Goal: Transaction & Acquisition: Purchase product/service

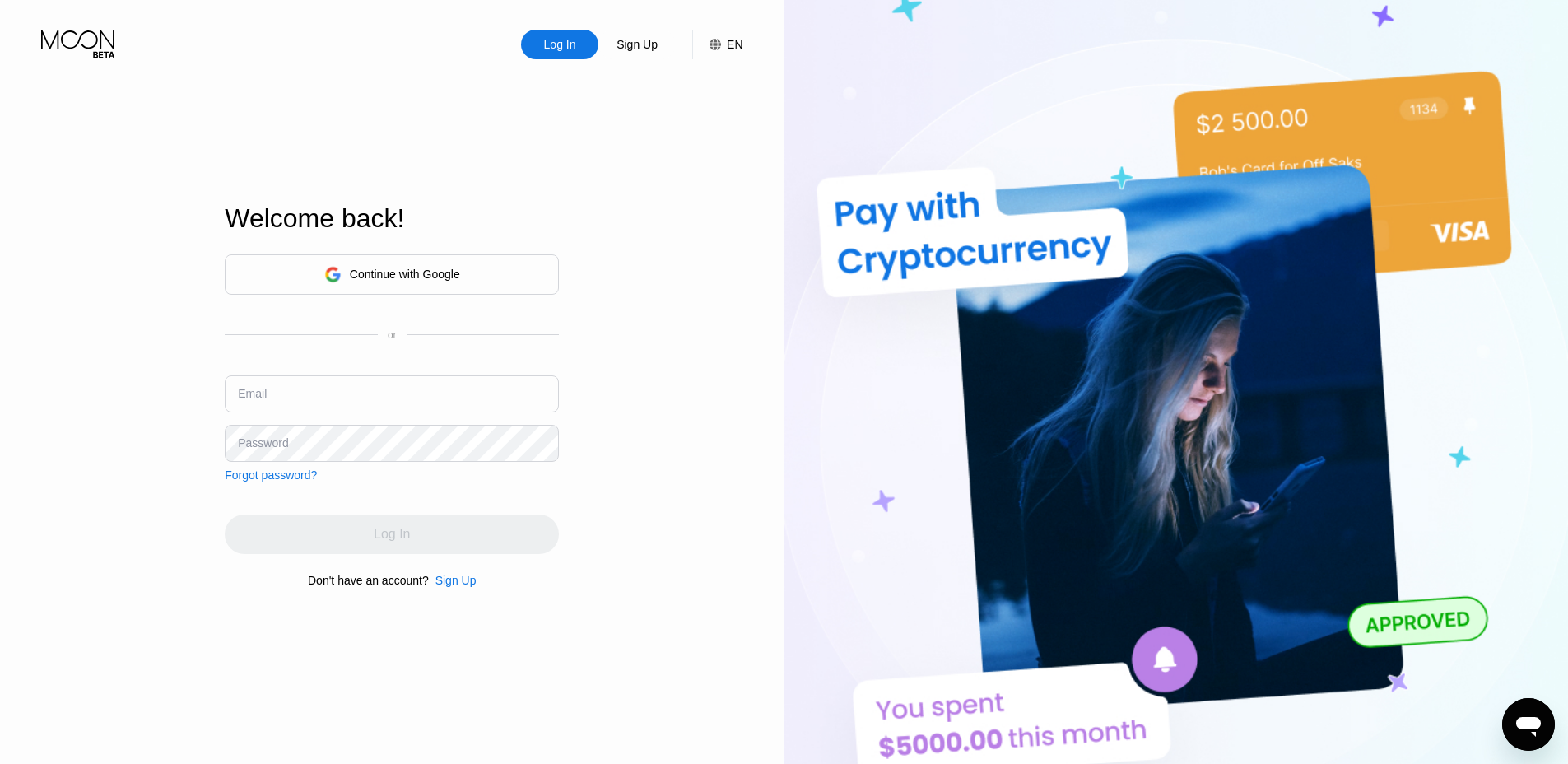
type input "[EMAIL_ADDRESS][DOMAIN_NAME]"
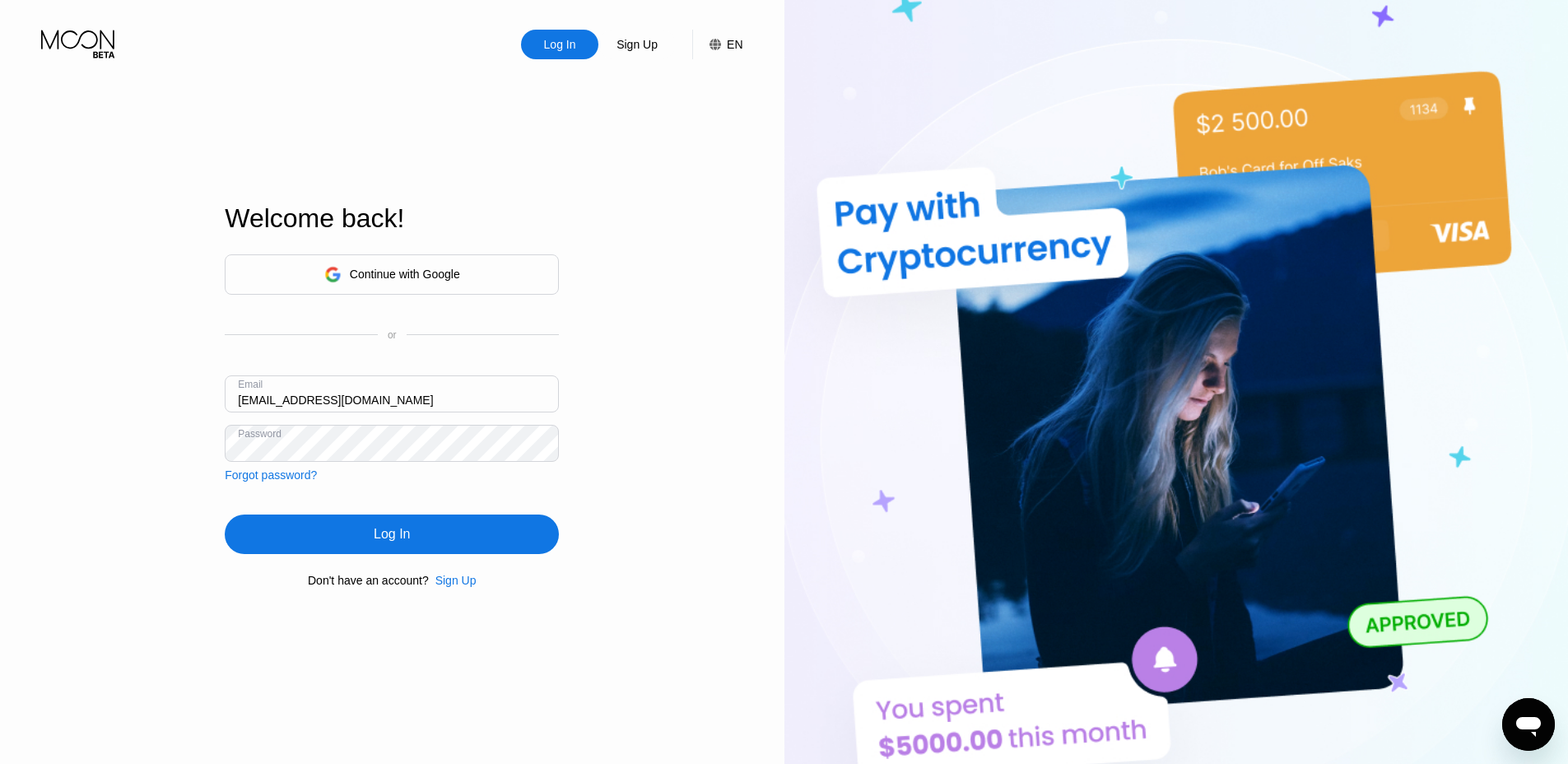
click at [416, 525] on div "Log In" at bounding box center [392, 534] width 334 height 40
click at [406, 527] on div "Log In" at bounding box center [391, 534] width 36 height 17
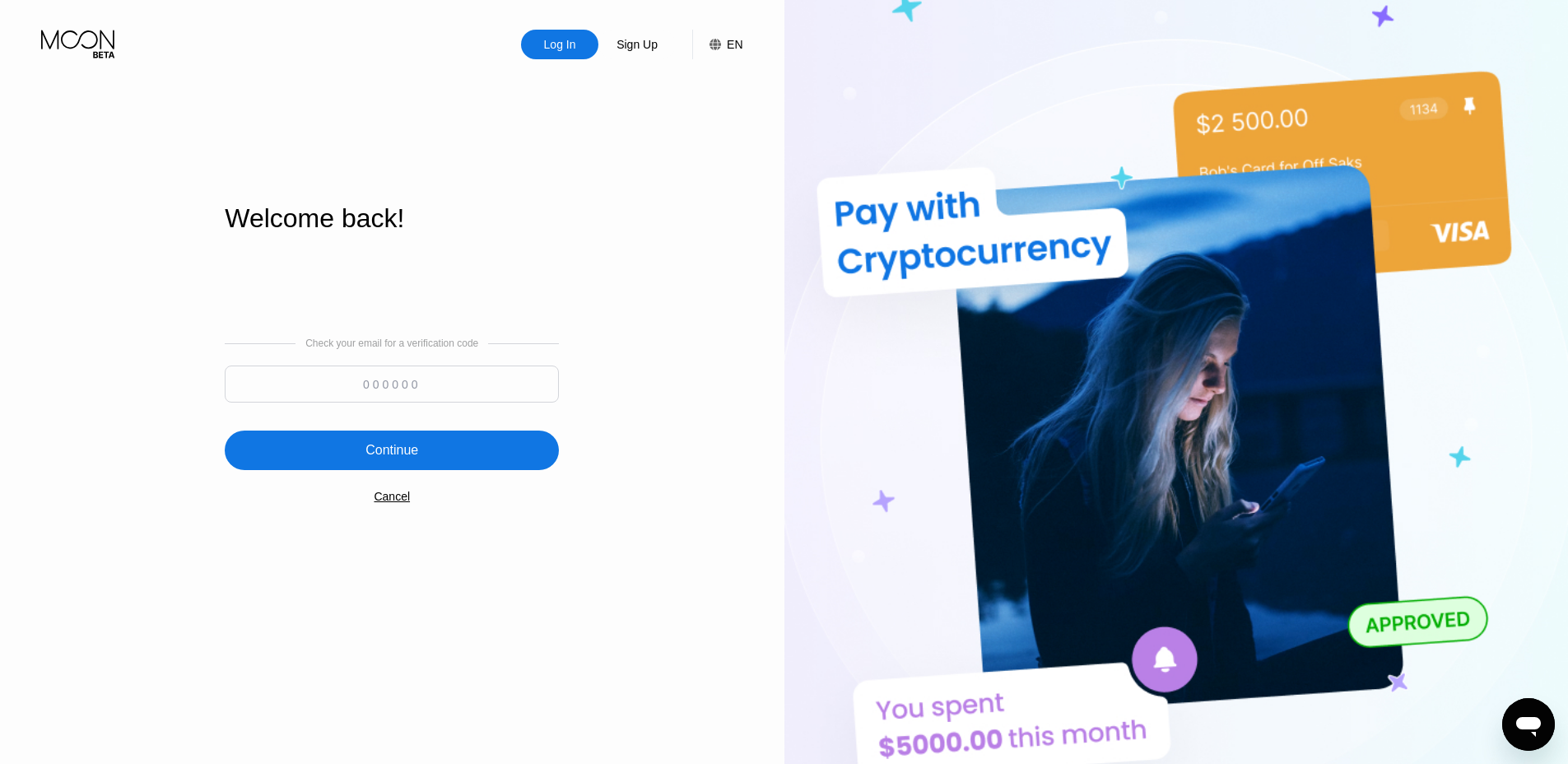
click at [262, 387] on input at bounding box center [392, 384] width 334 height 37
type input "529764"
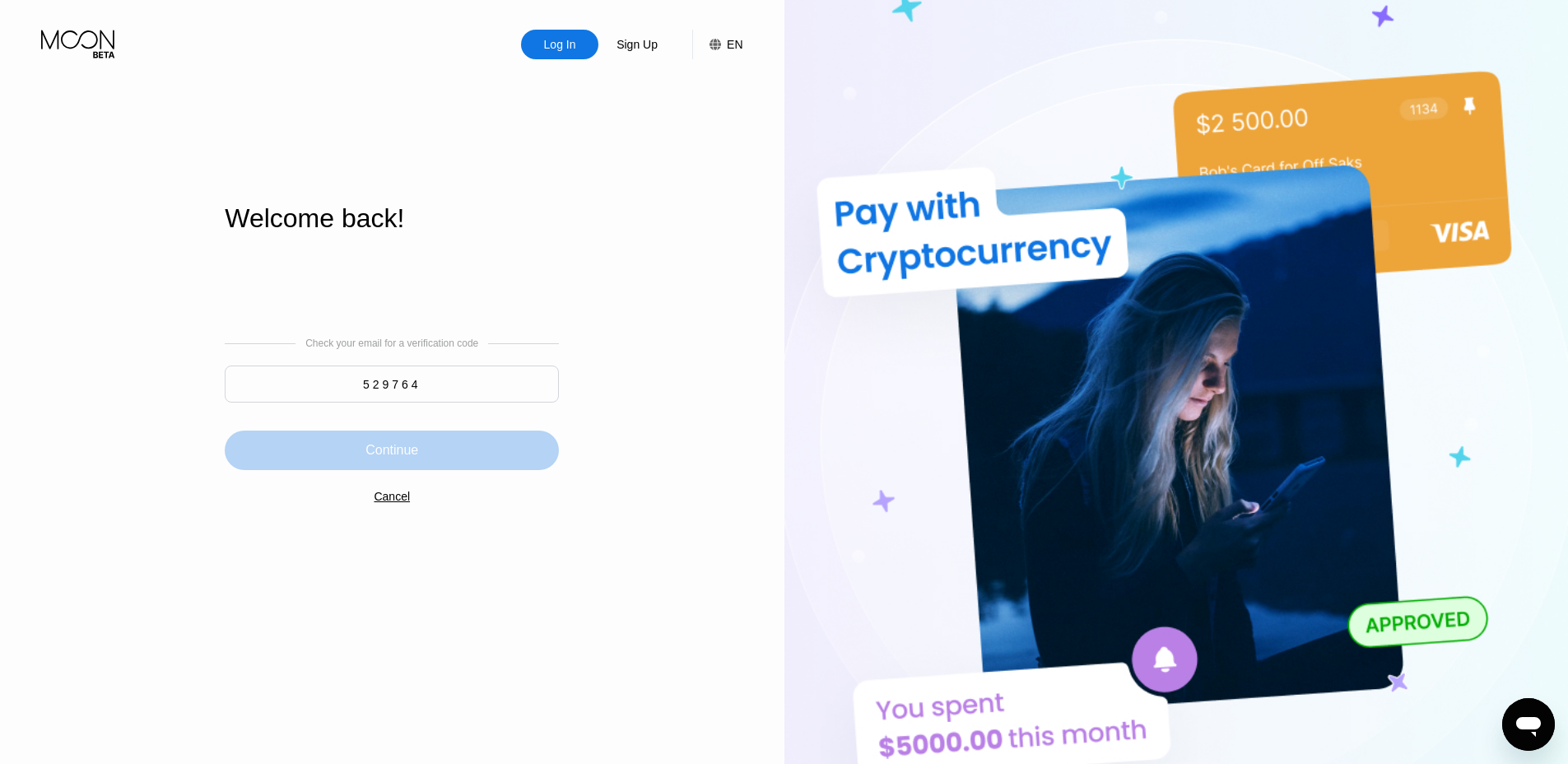
click at [269, 441] on div "Continue" at bounding box center [392, 450] width 334 height 40
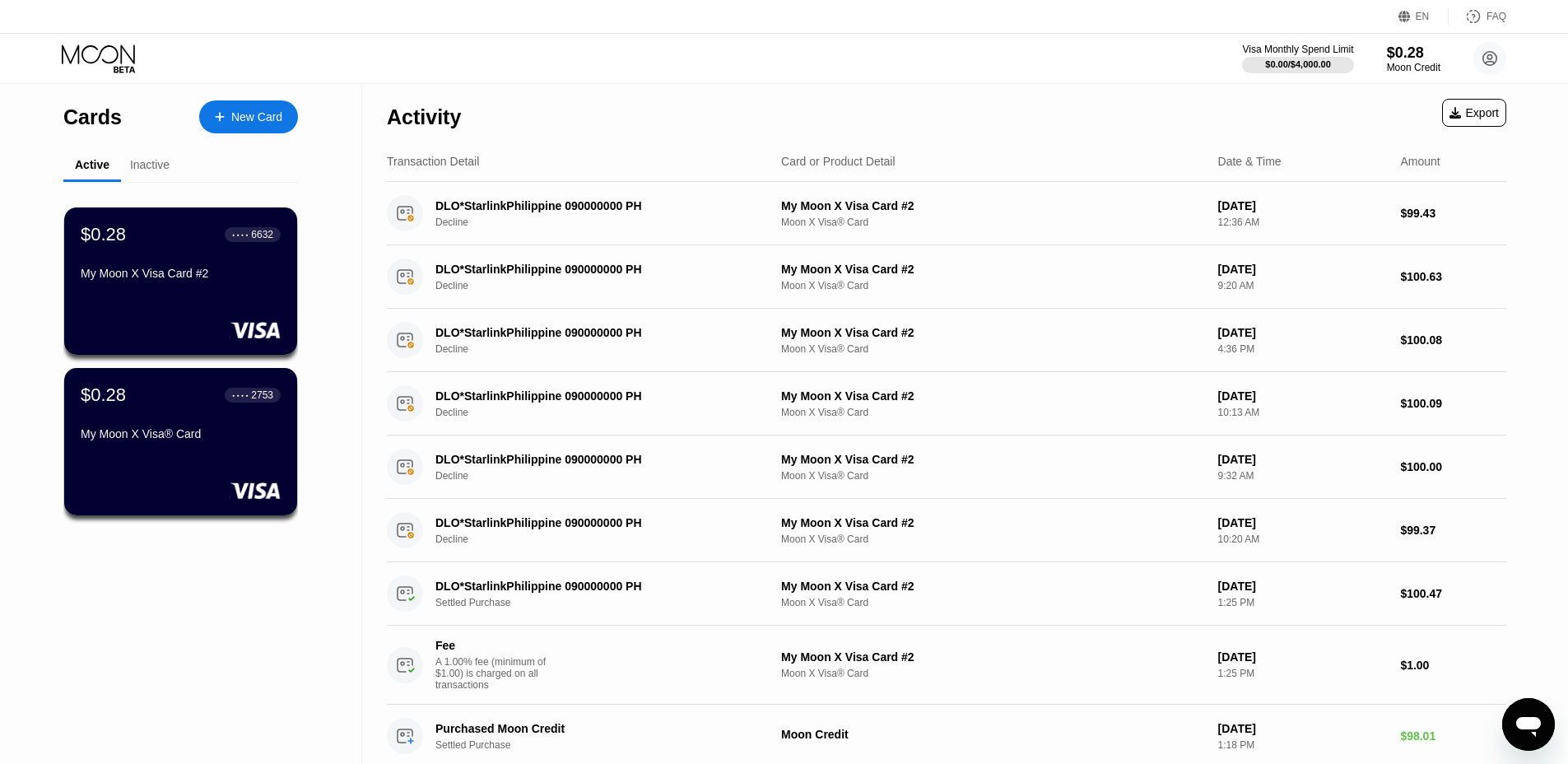
click at [144, 170] on div "Inactive" at bounding box center [149, 164] width 40 height 13
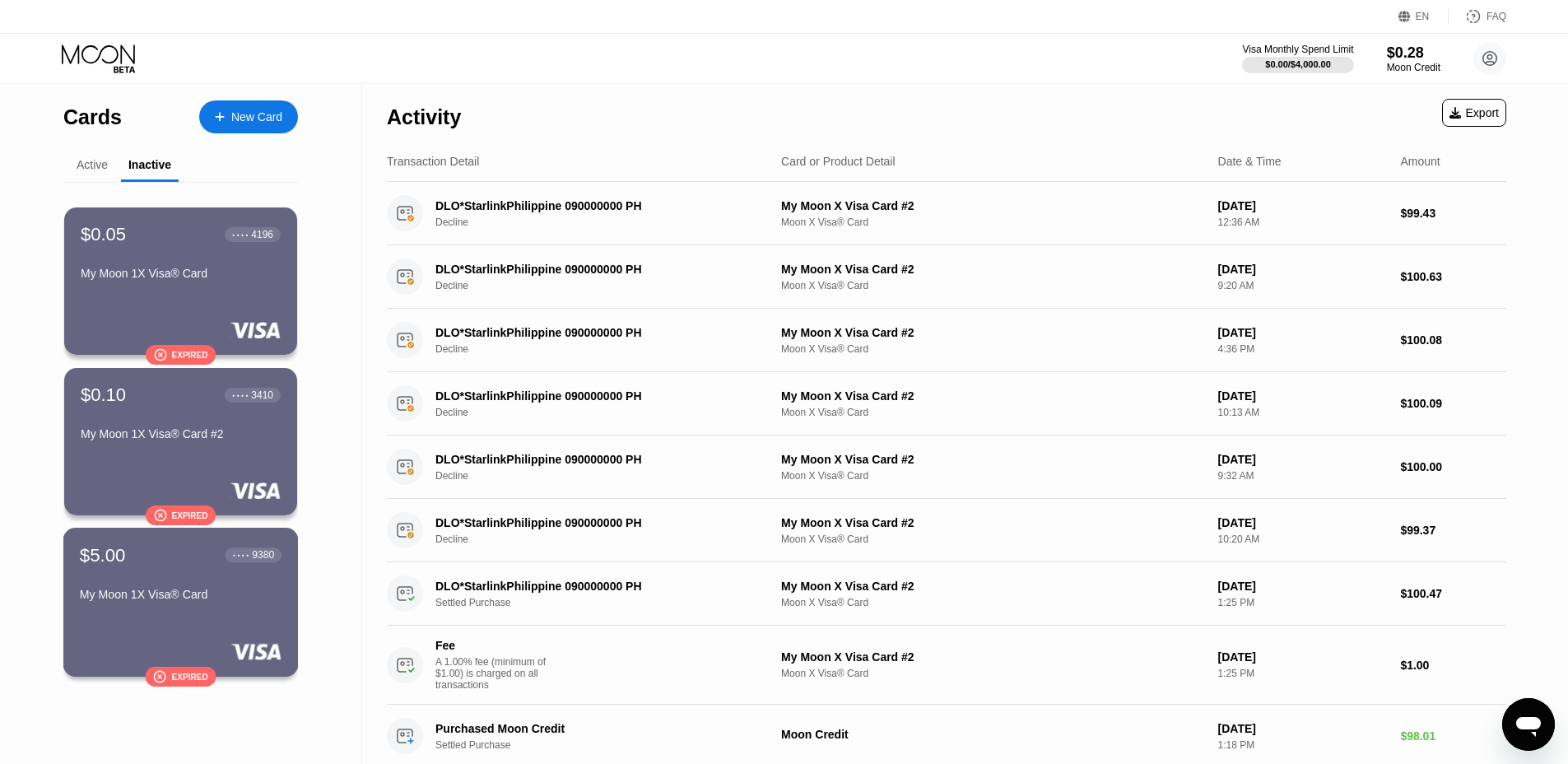
click at [199, 605] on div "My Moon 1X Visa® Card" at bounding box center [180, 597] width 201 height 19
click at [147, 278] on div "My Moon 1X Visa® Card" at bounding box center [180, 273] width 201 height 13
click at [91, 162] on div "Active" at bounding box center [92, 164] width 32 height 13
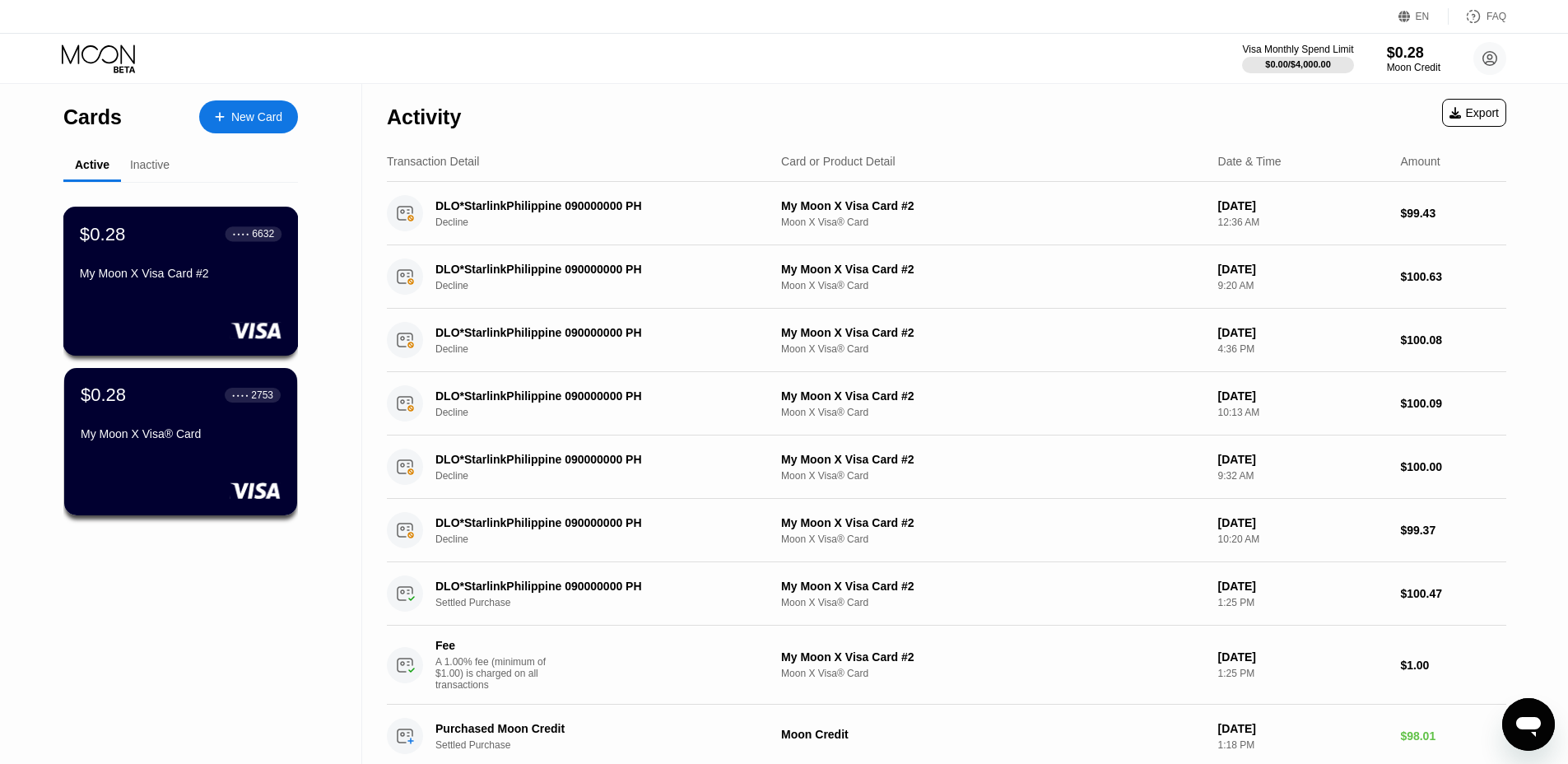
click at [137, 297] on div "$0.28 ● ● ● ● 6632 My Moon X Visa Card #2" at bounding box center [181, 280] width 236 height 149
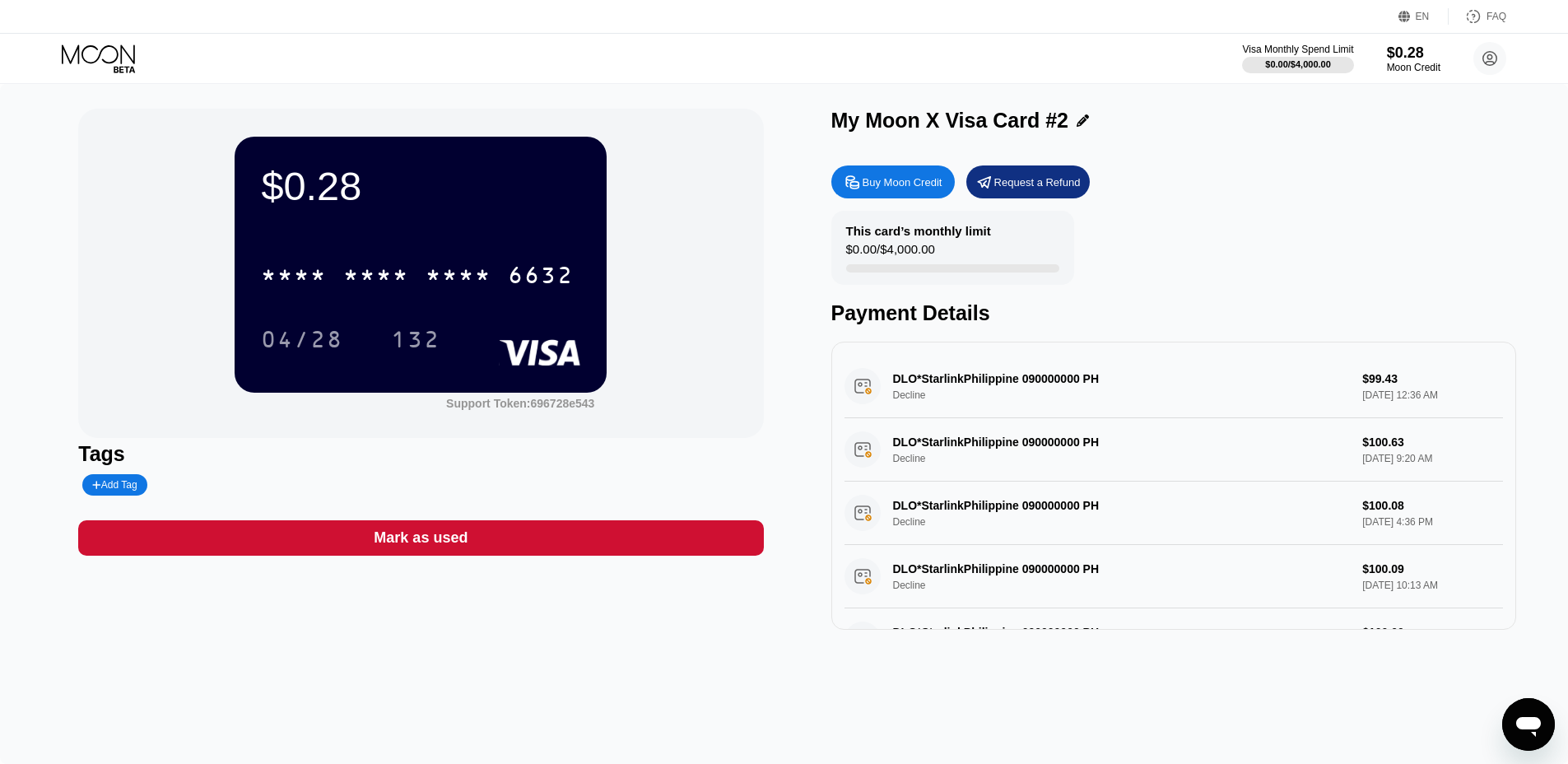
click at [909, 185] on div "Buy Moon Credit" at bounding box center [902, 182] width 80 height 14
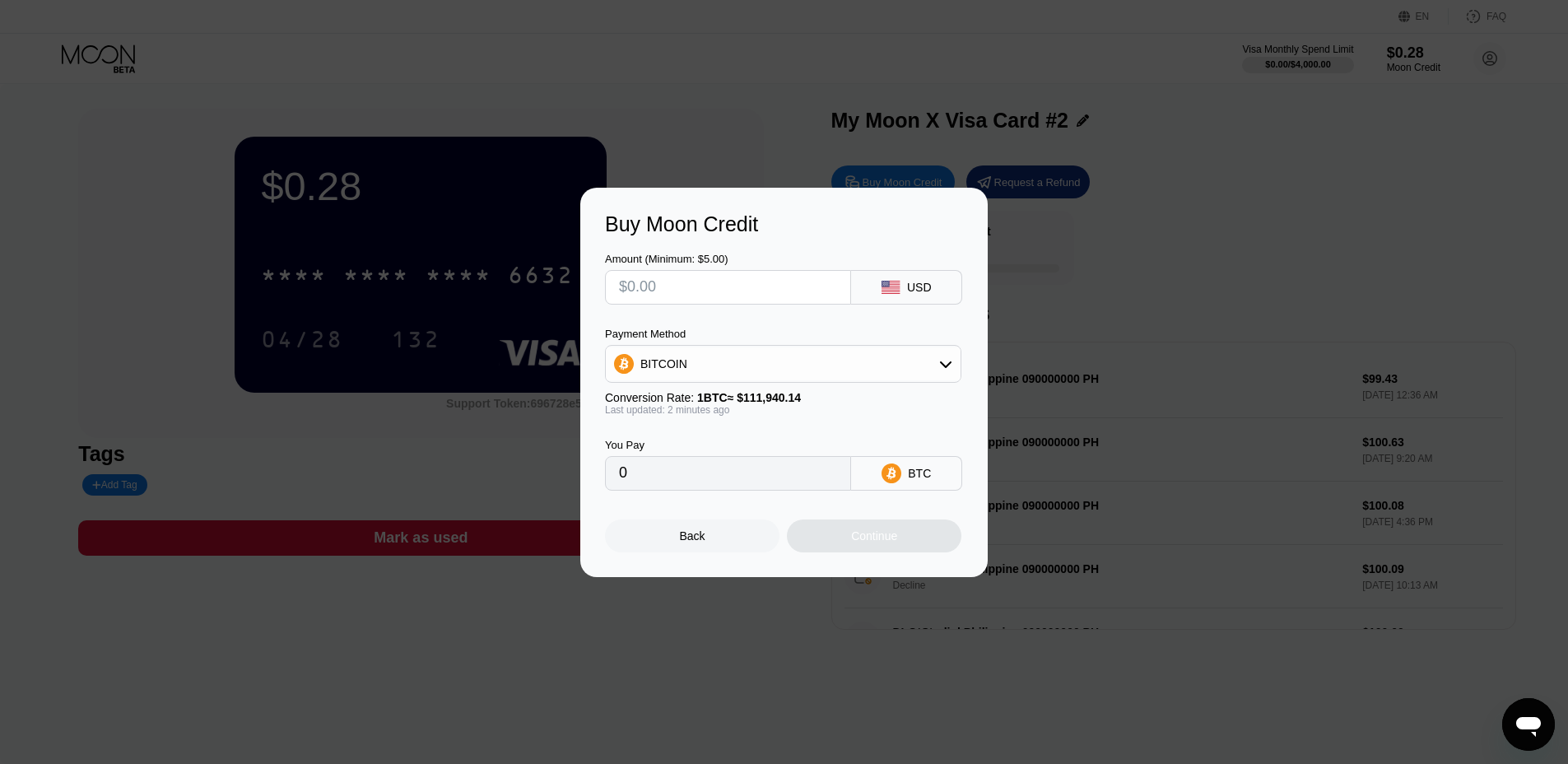
click at [758, 285] on input "text" at bounding box center [728, 287] width 218 height 32
type input "$14"
type input "0.00012507"
type input "$1"
type input "0.00000894"
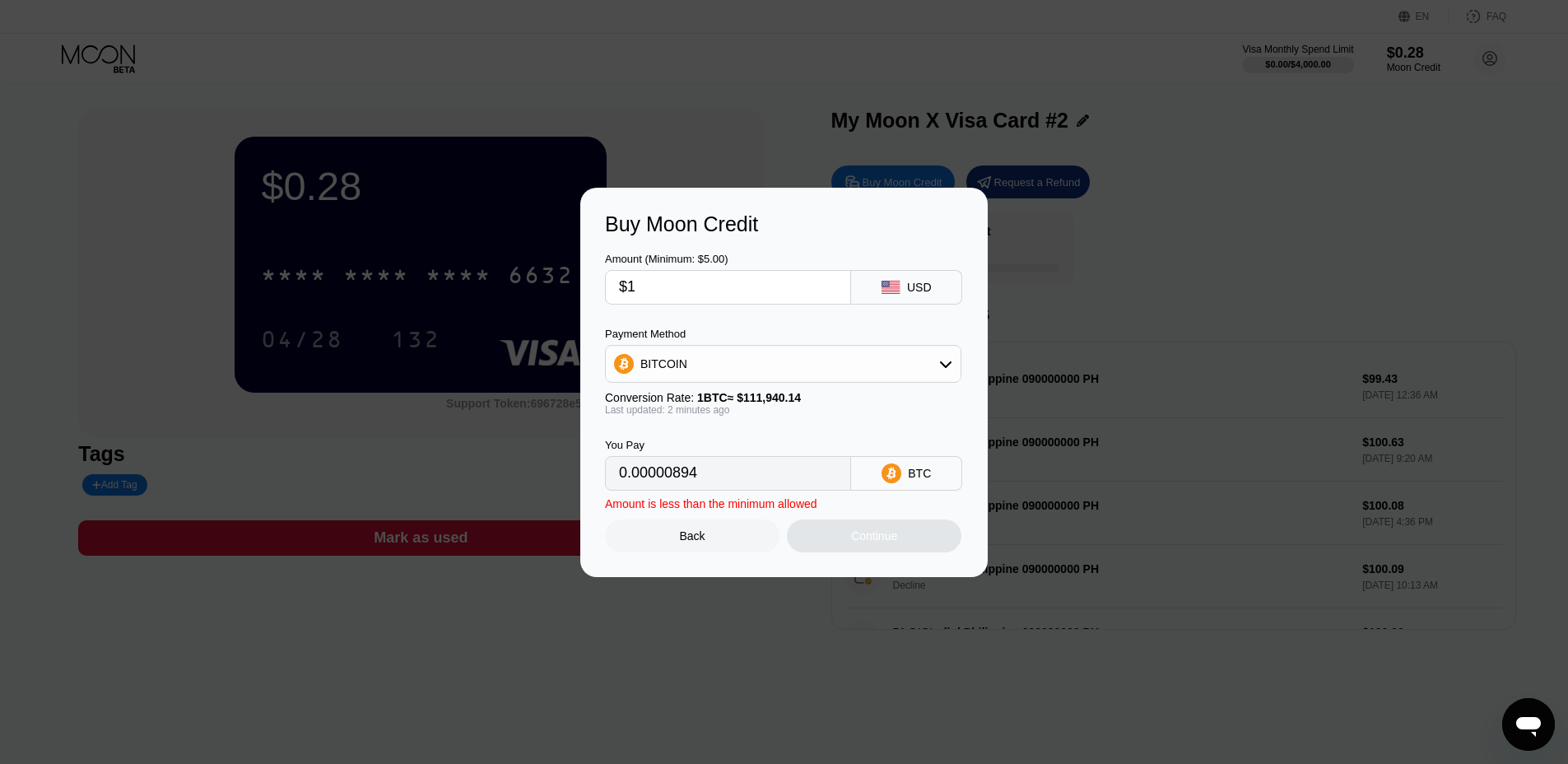
type input "$11"
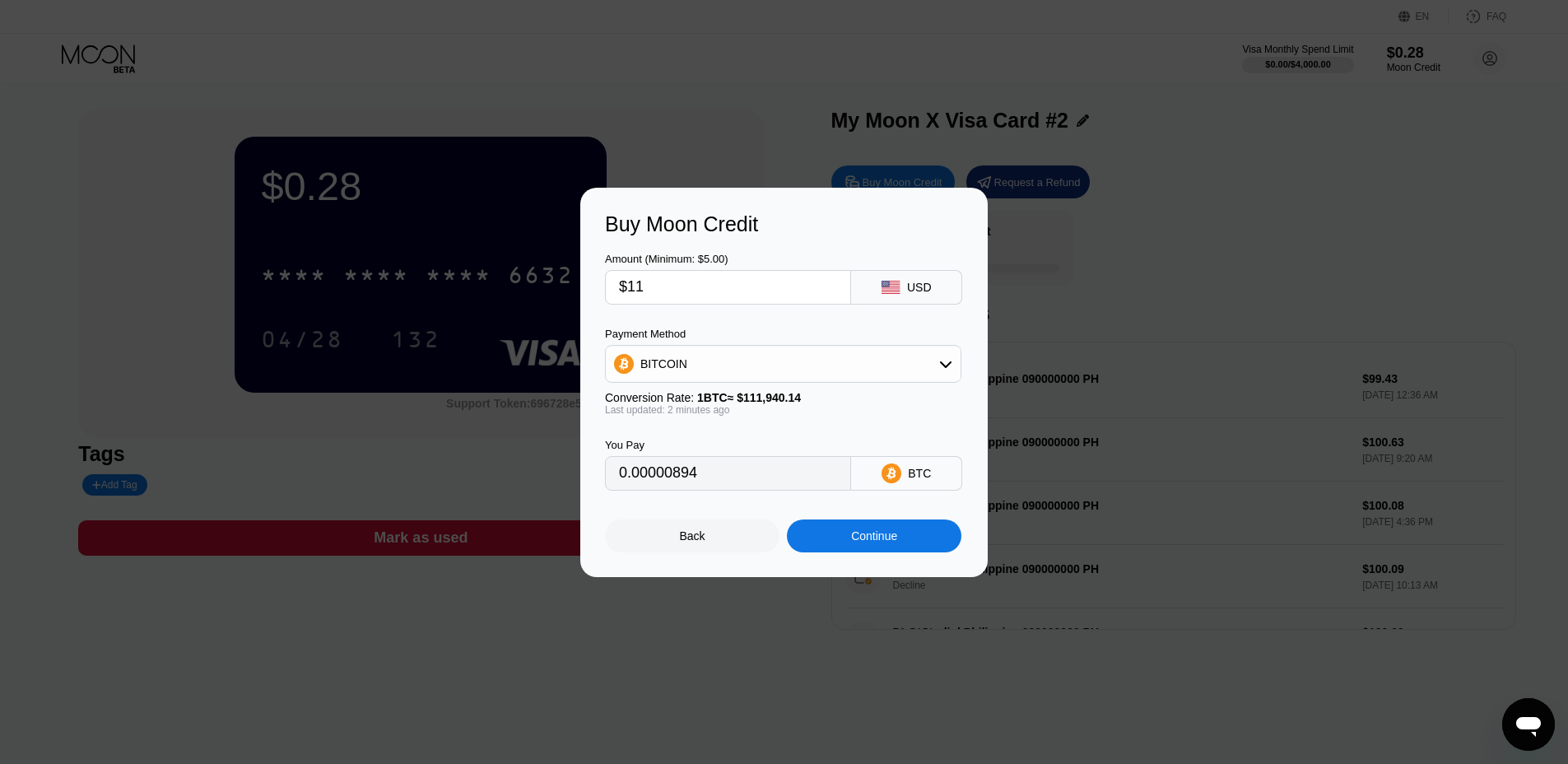
type input "0.00009827"
type input "$110"
type input "0.00098267"
type input "$110"
click at [728, 358] on div "BITCOIN" at bounding box center [783, 363] width 355 height 32
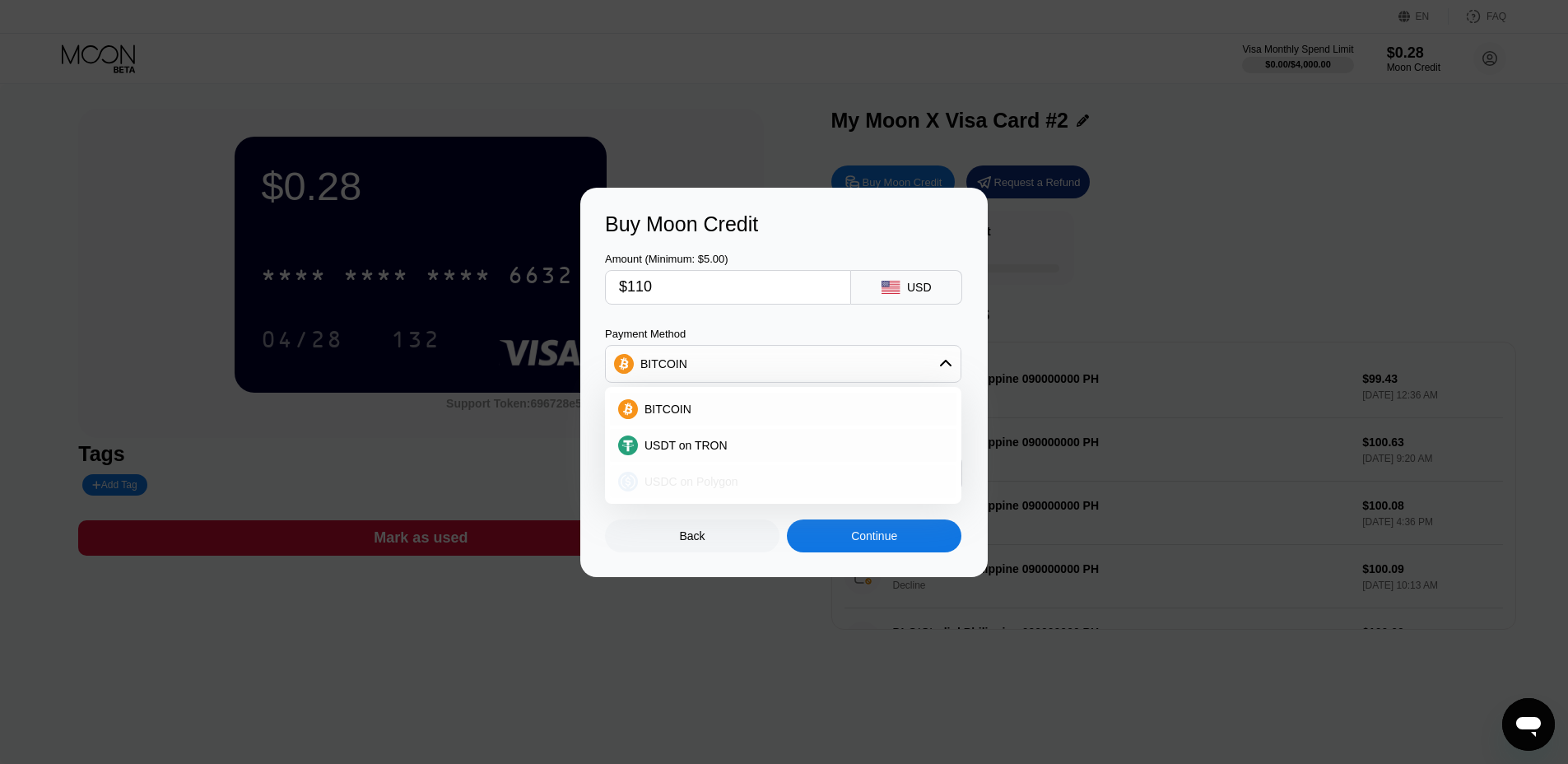
click at [679, 483] on span "USDC on Polygon" at bounding box center [691, 481] width 94 height 13
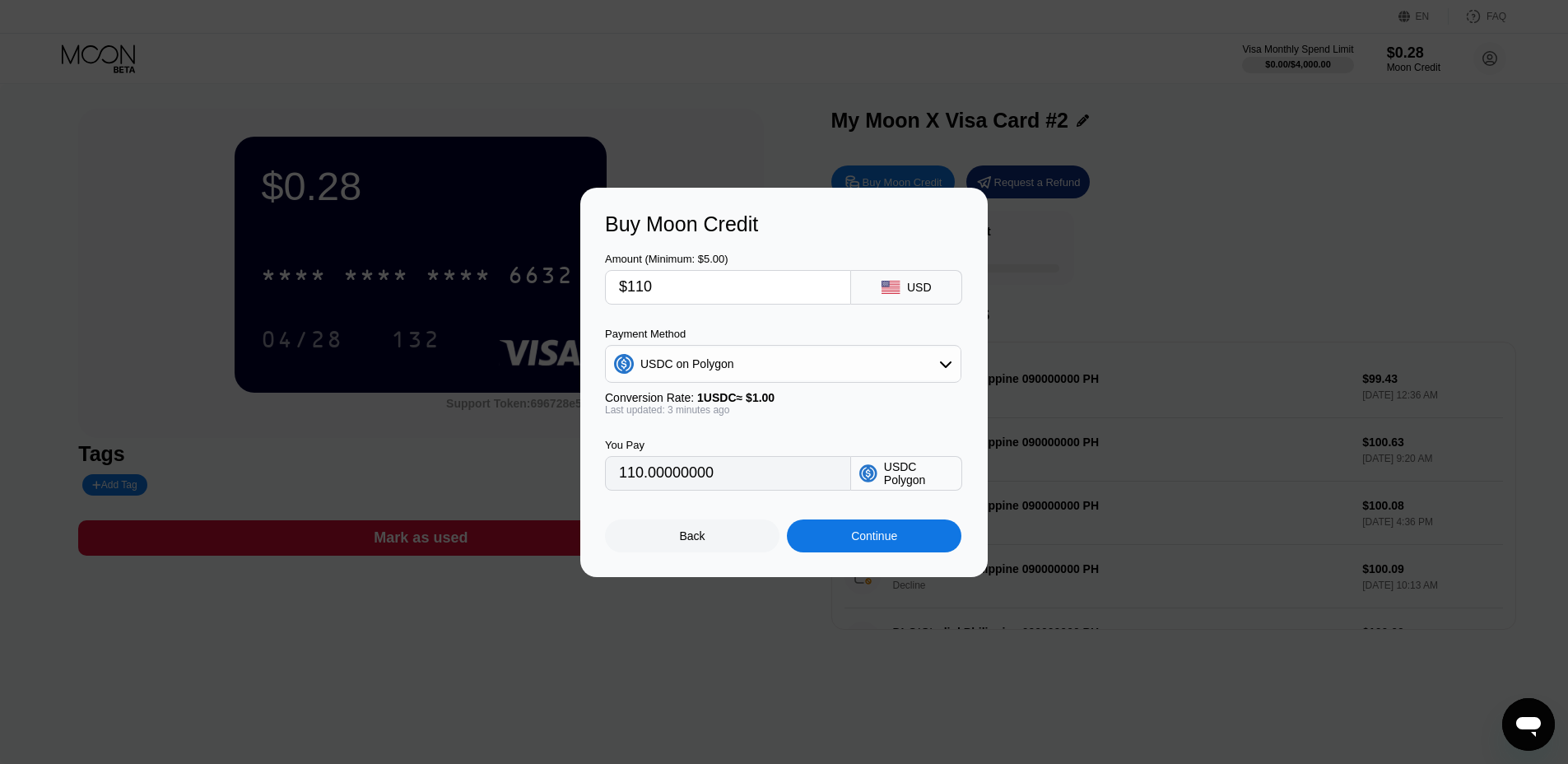
click at [703, 360] on div "USDC on Polygon" at bounding box center [687, 364] width 94 height 13
click at [683, 448] on span "USDT on TRON" at bounding box center [686, 445] width 84 height 13
click at [773, 368] on div "USDT on TRON" at bounding box center [783, 363] width 355 height 32
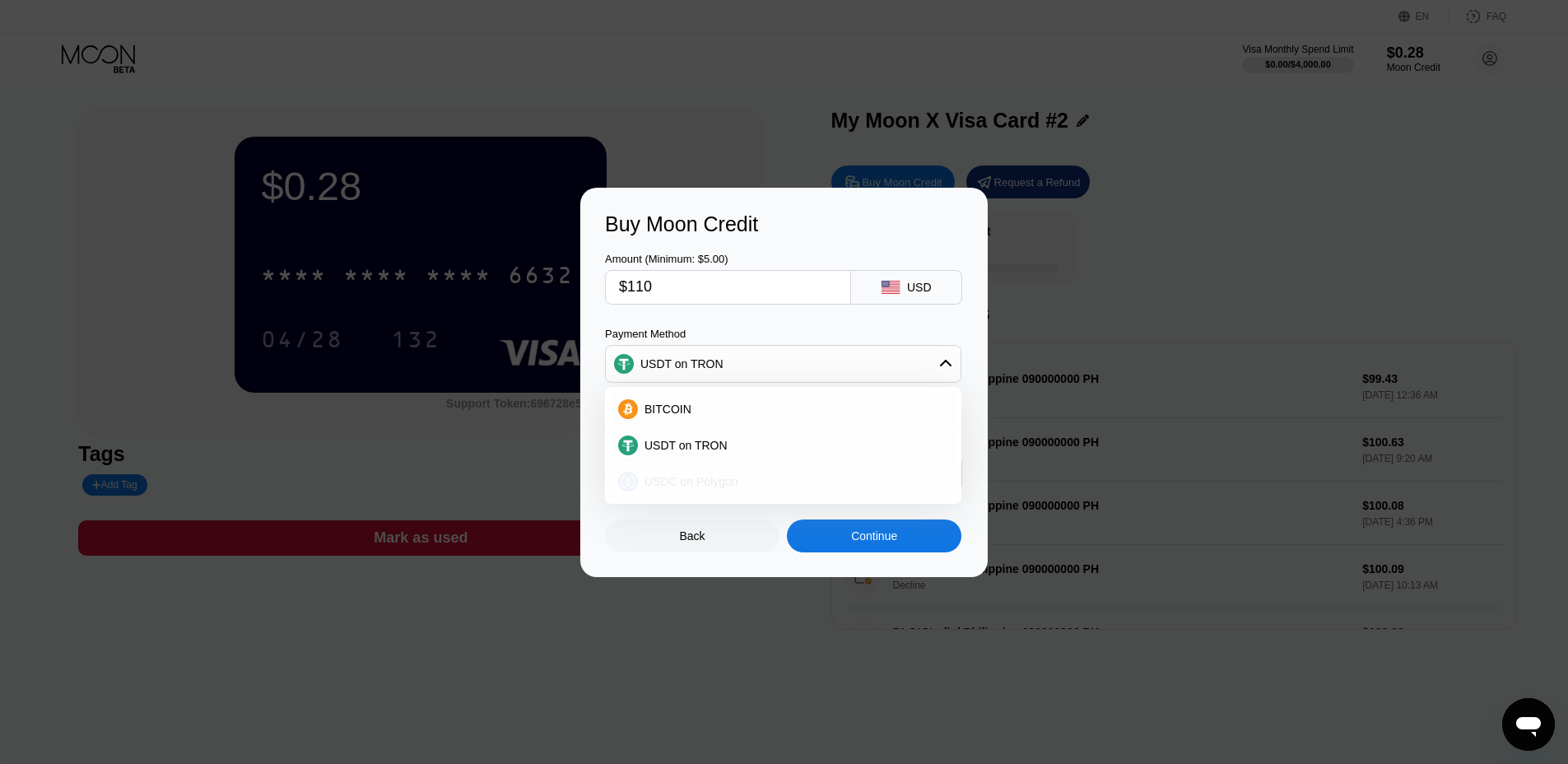
click at [687, 479] on span "USDC on Polygon" at bounding box center [691, 481] width 94 height 13
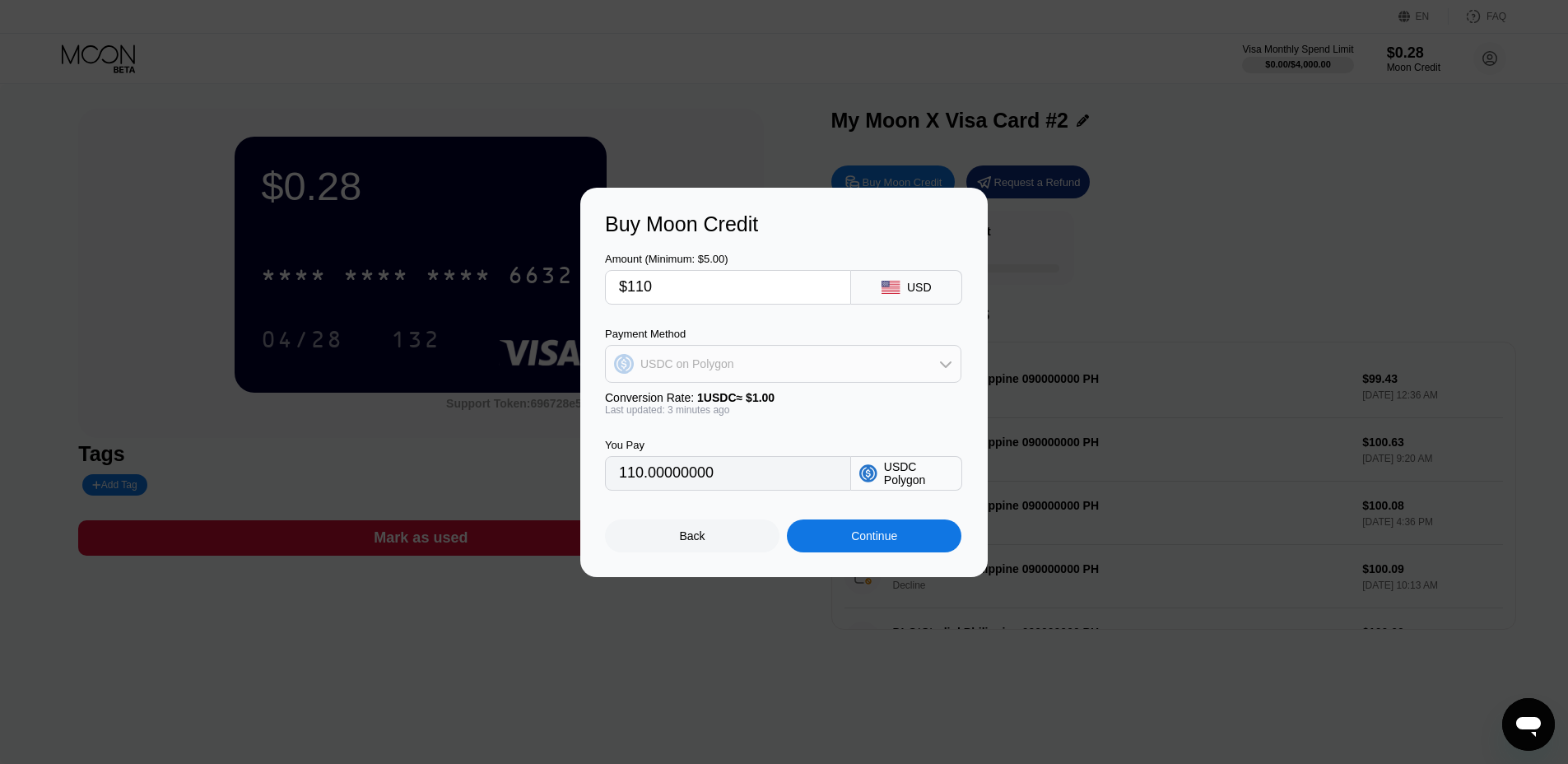
click at [773, 367] on div "USDC on Polygon" at bounding box center [783, 363] width 355 height 32
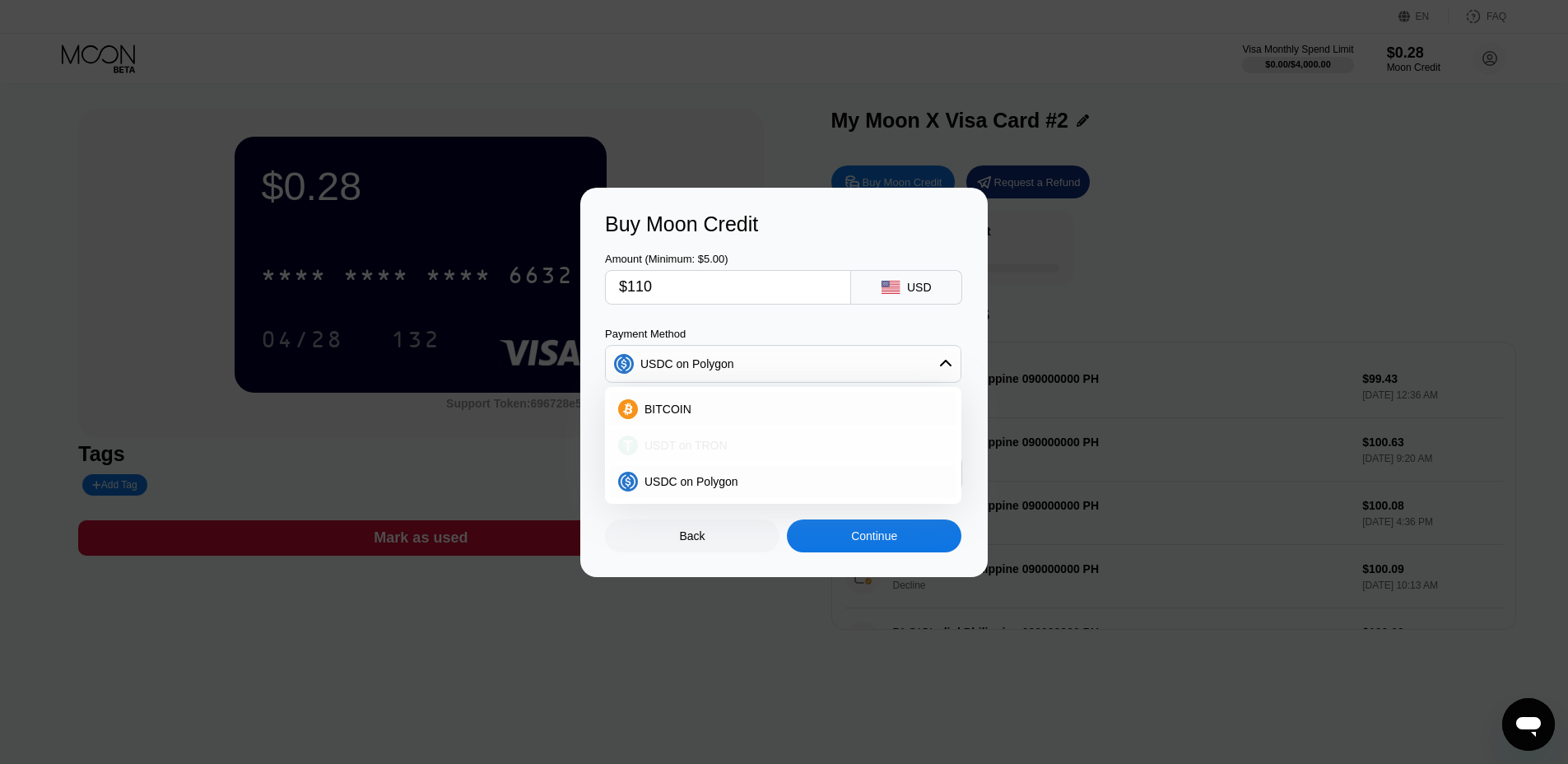
click at [692, 446] on span "USDT on TRON" at bounding box center [686, 445] width 84 height 13
type input "111.11"
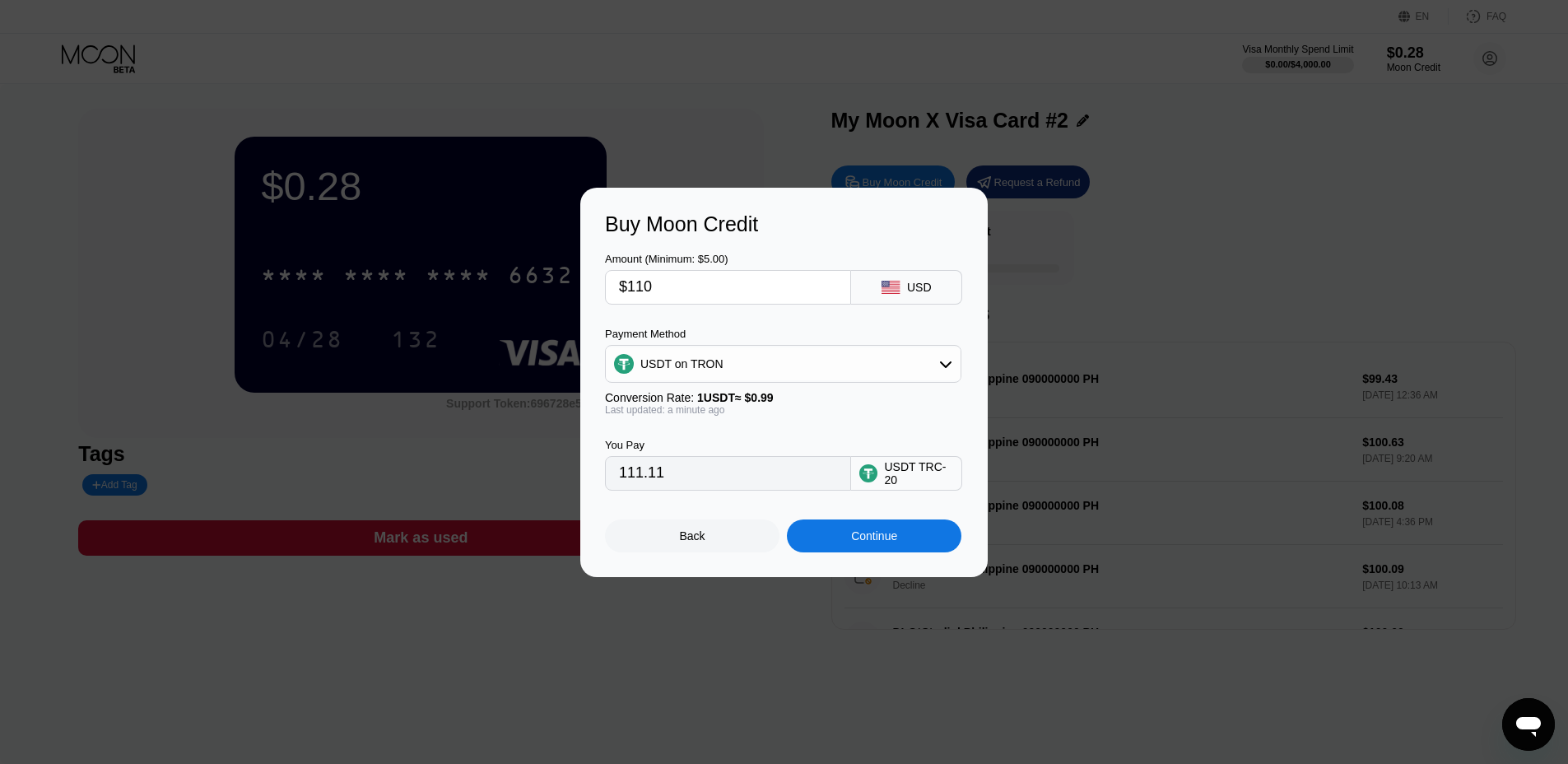
click at [623, 124] on div at bounding box center [790, 382] width 1580 height 764
click at [681, 547] on div "Back" at bounding box center [692, 535] width 175 height 32
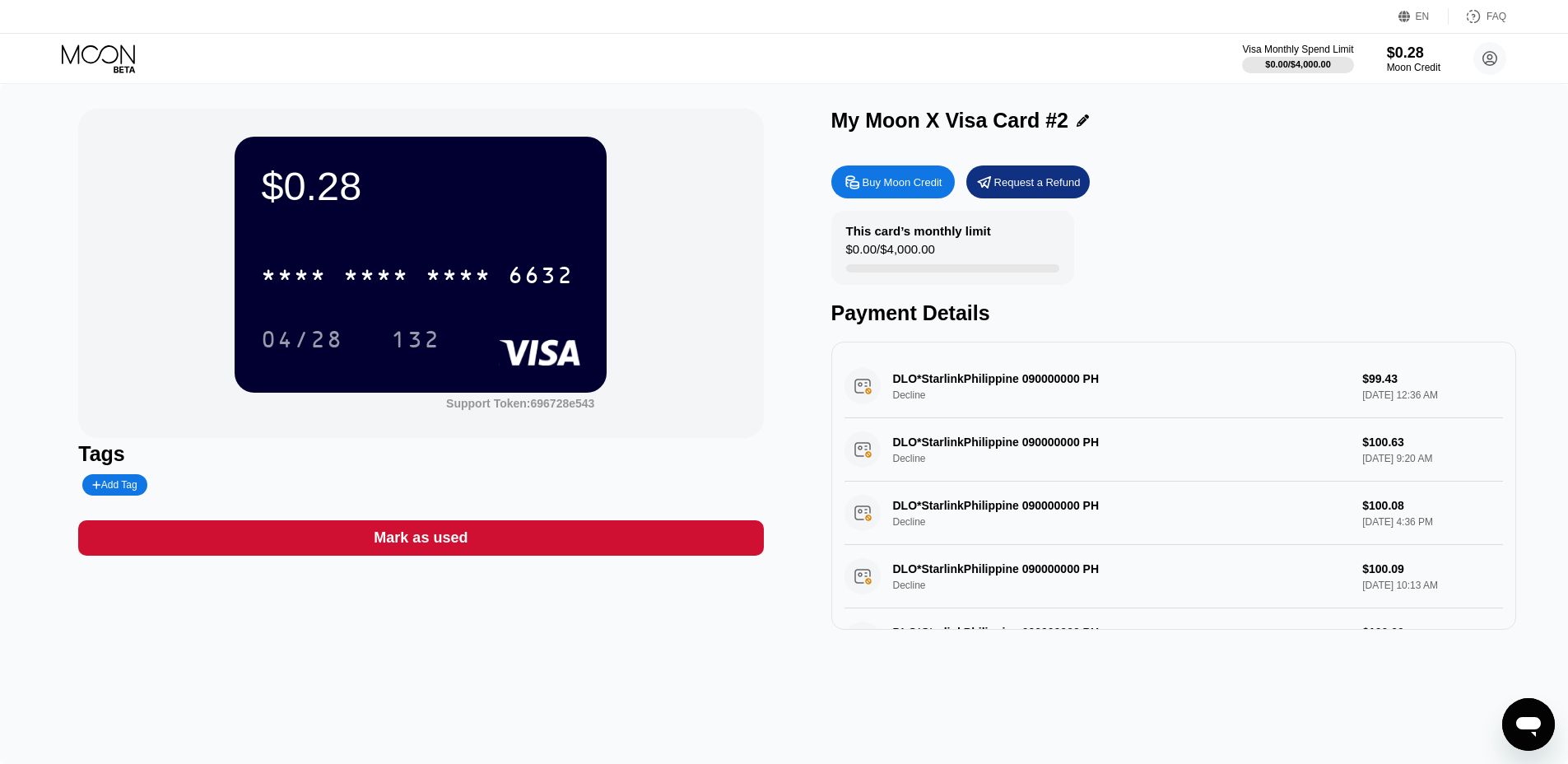
click at [860, 183] on div "Buy Moon Credit" at bounding box center [892, 181] width 123 height 32
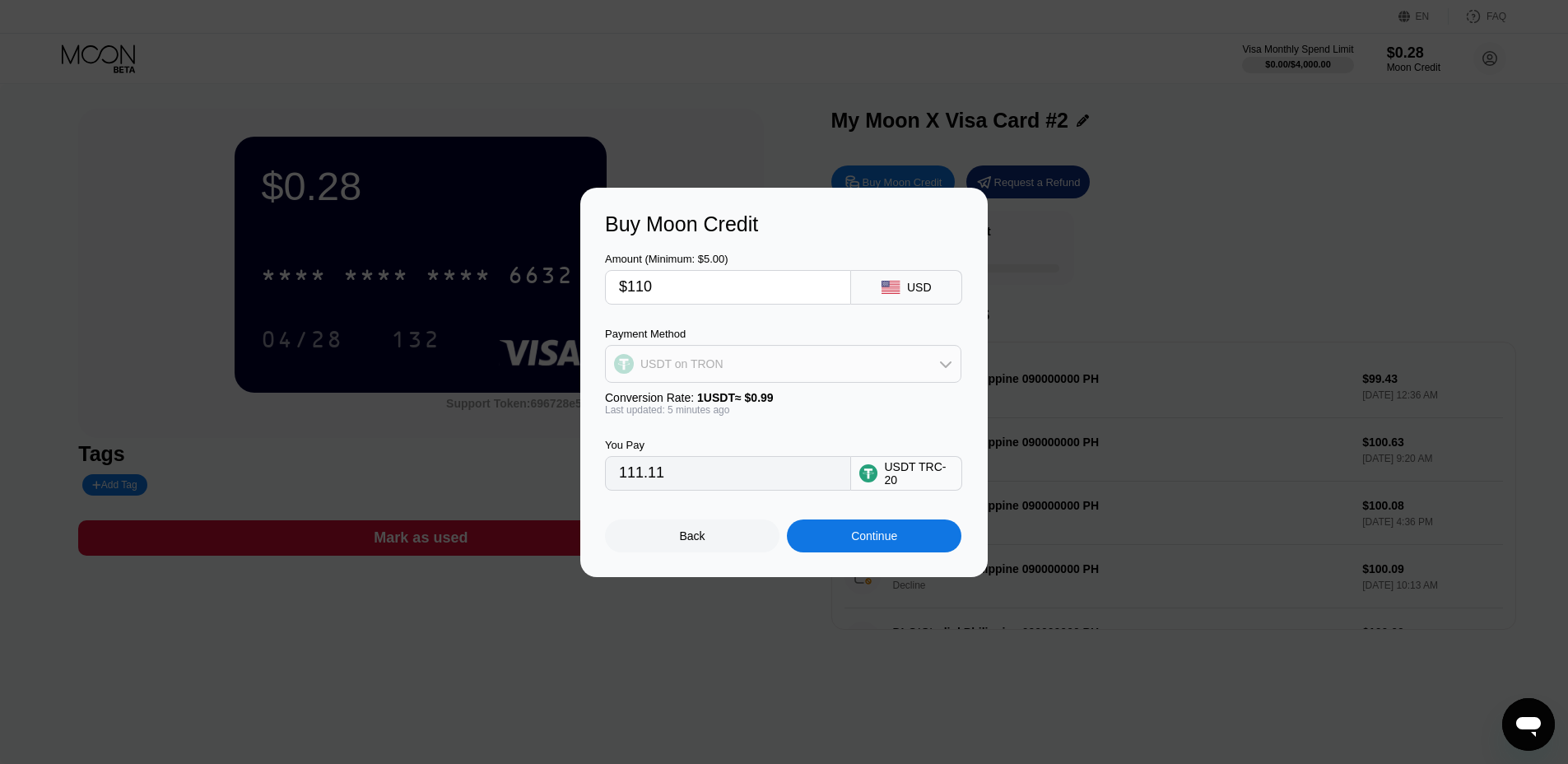
click at [689, 363] on div "USDT on TRON" at bounding box center [682, 364] width 84 height 13
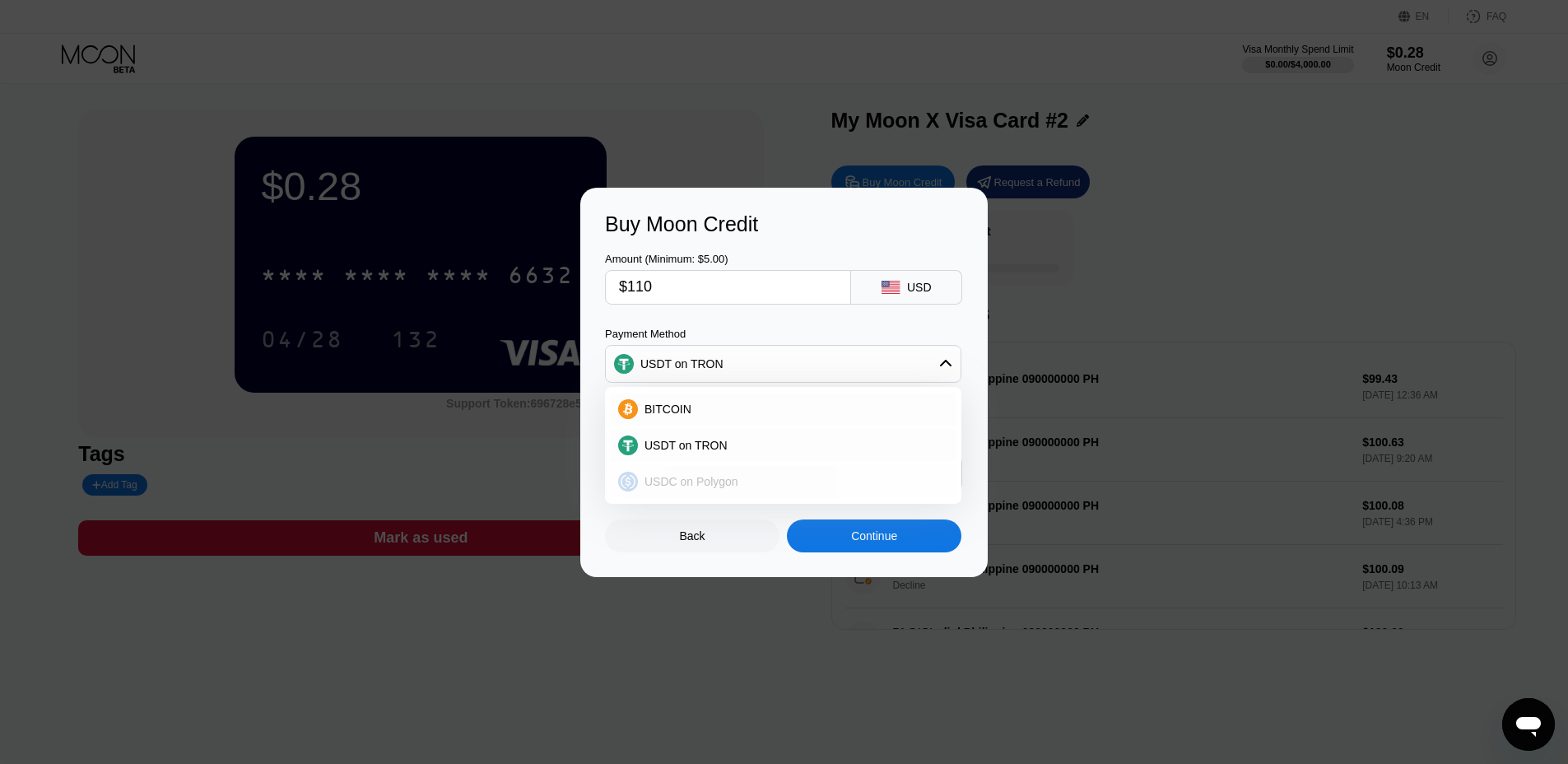
click at [663, 476] on span "USDC on Polygon" at bounding box center [691, 481] width 94 height 13
type input "110.00000000"
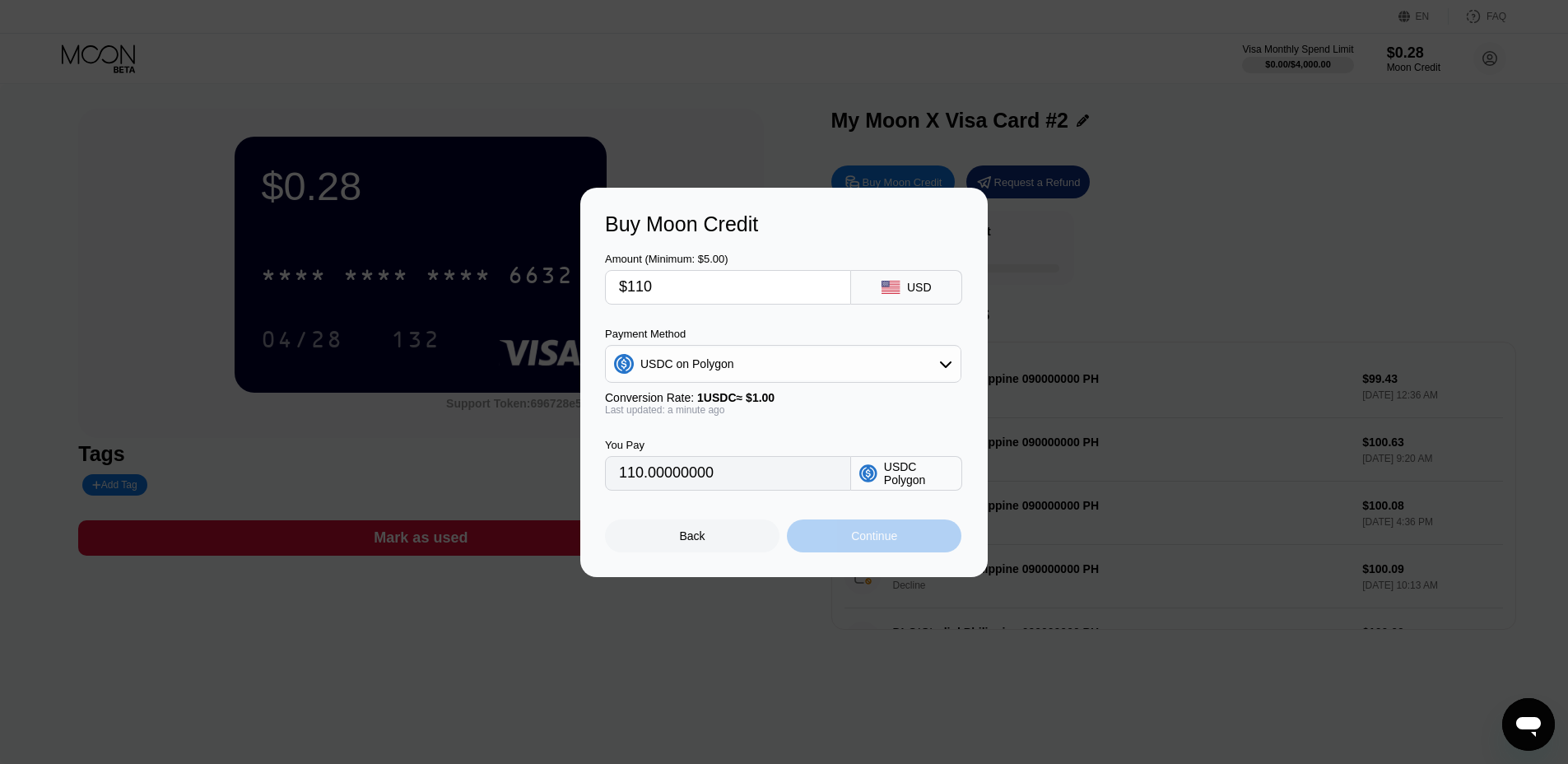
click at [840, 539] on div "Continue" at bounding box center [874, 535] width 175 height 32
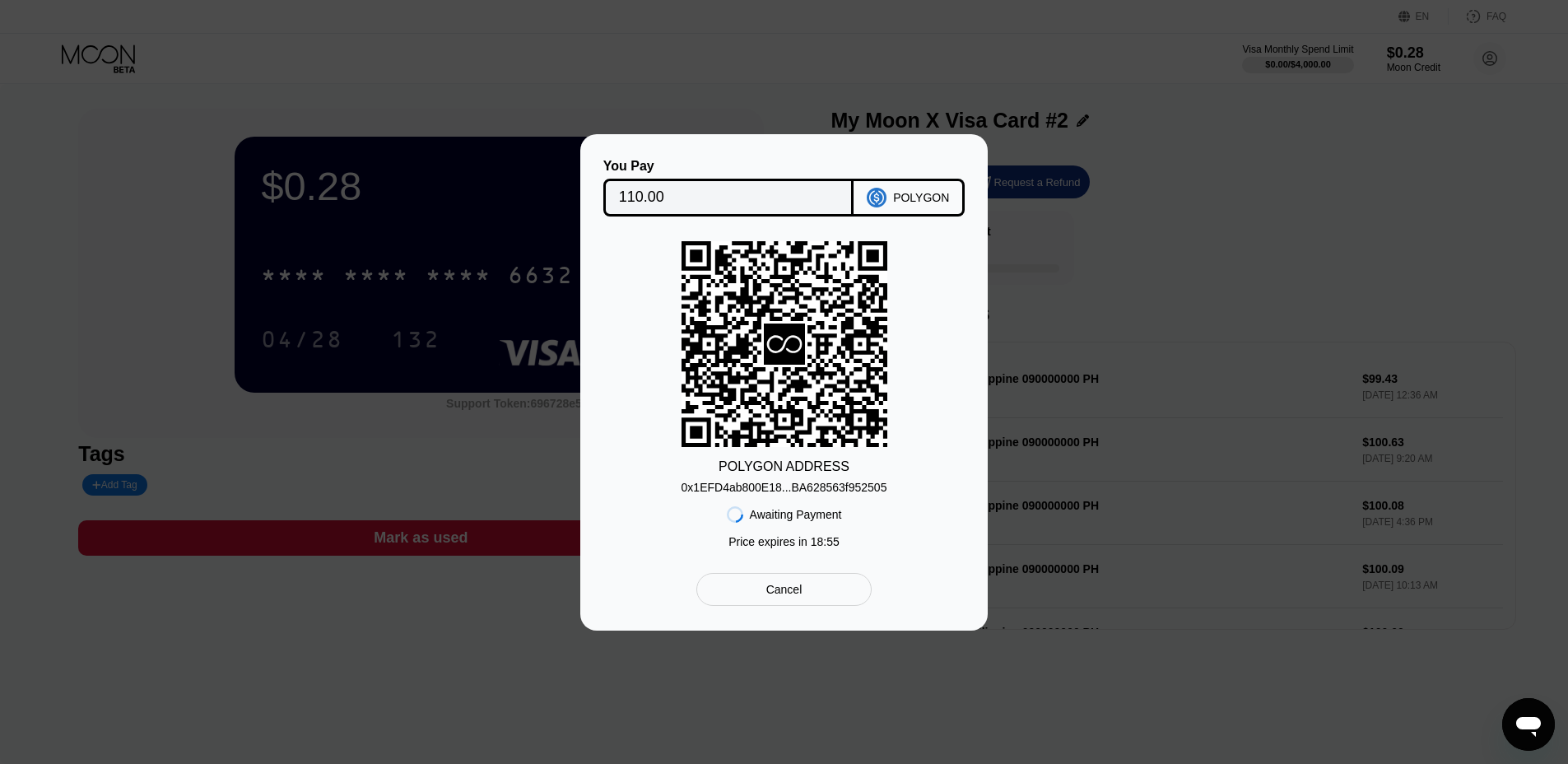
click at [825, 486] on div "0x1EFD4ab800E18...BA628563f952505" at bounding box center [784, 487] width 206 height 13
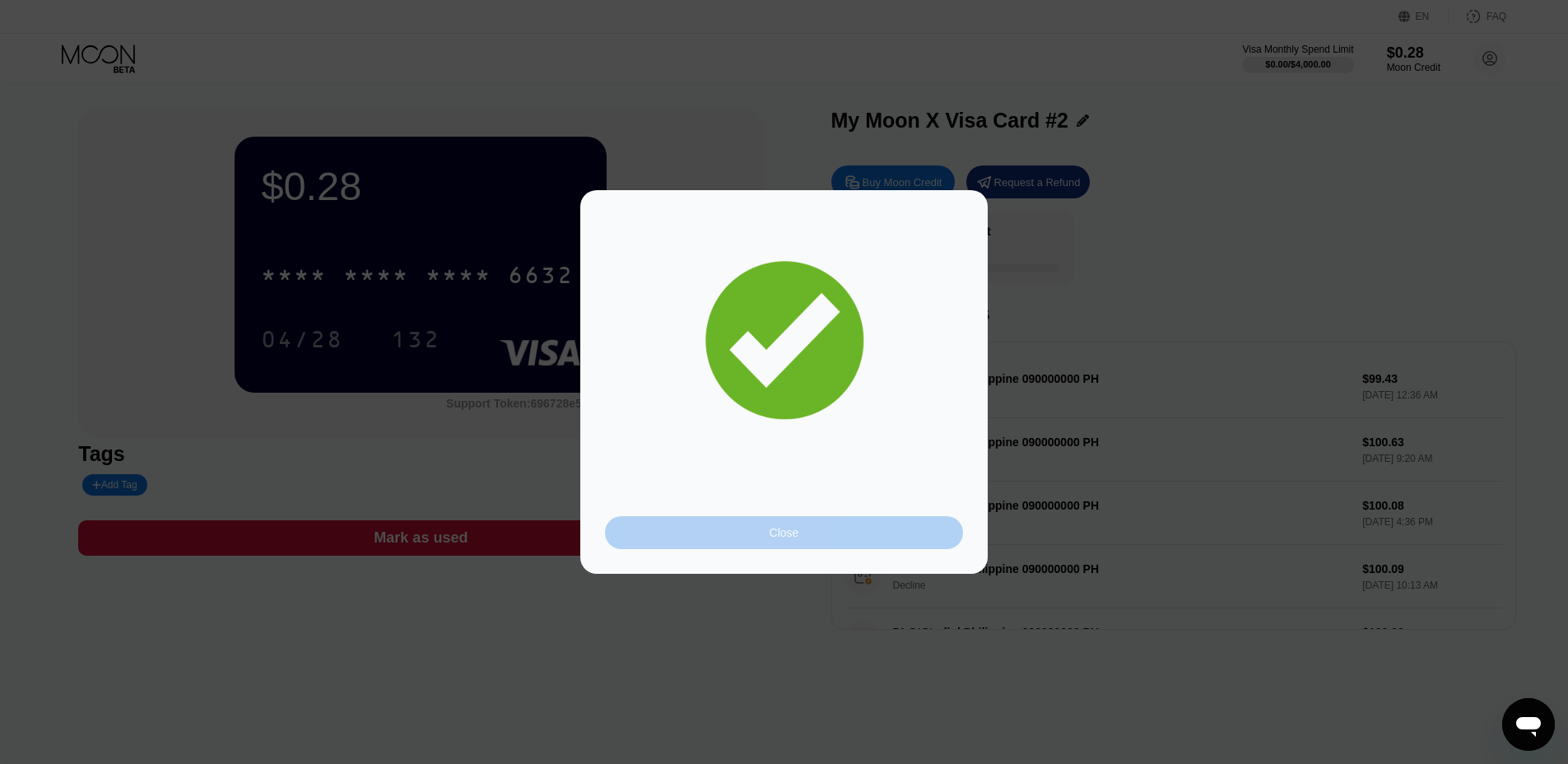
click at [842, 525] on div "Close" at bounding box center [784, 532] width 358 height 32
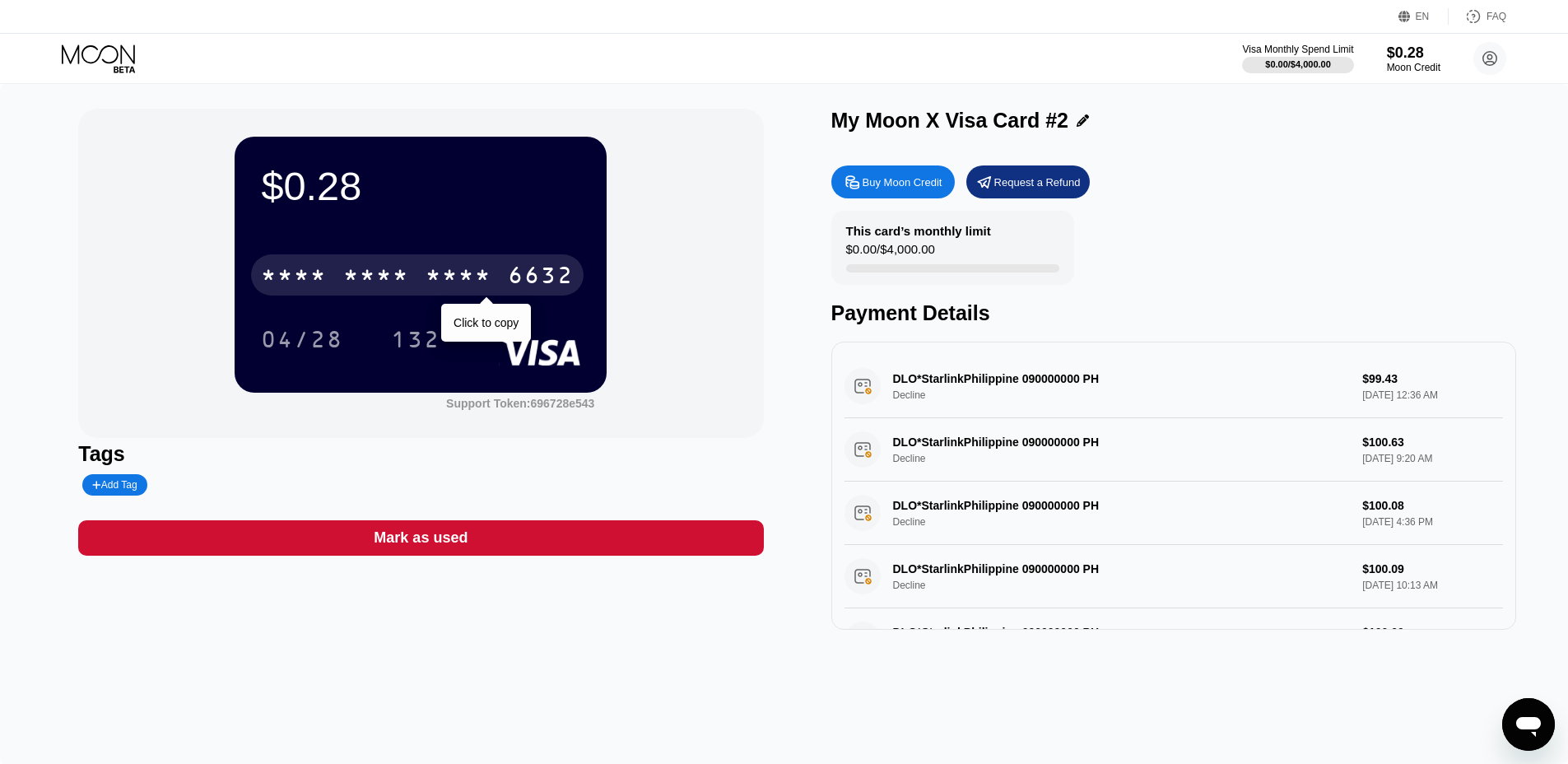
click at [318, 278] on div "* * * *" at bounding box center [293, 278] width 66 height 26
click at [447, 283] on div "* * * *" at bounding box center [458, 278] width 66 height 26
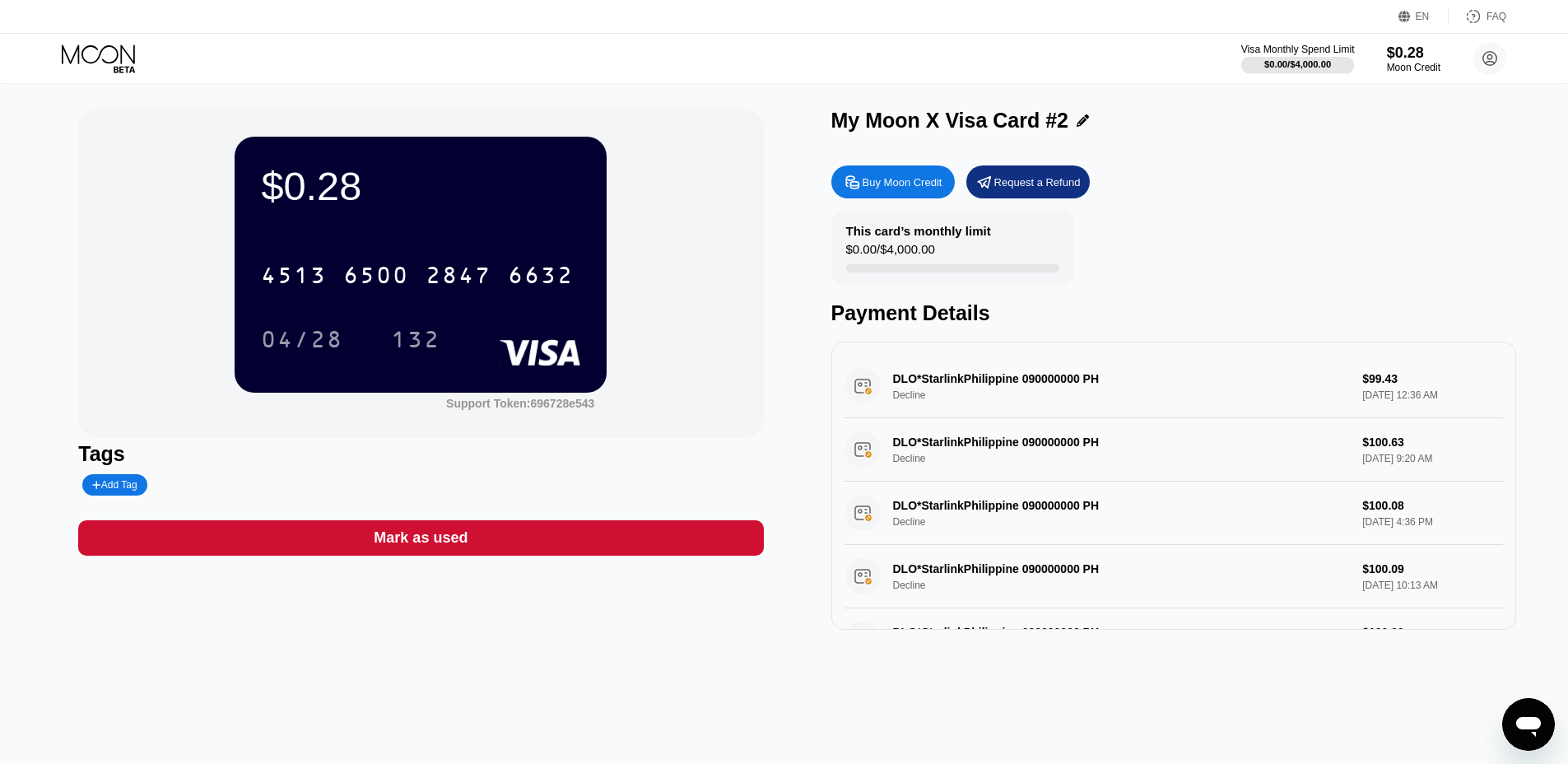
click at [1268, 59] on div "$0.00 / $4,000.00" at bounding box center [1297, 64] width 67 height 10
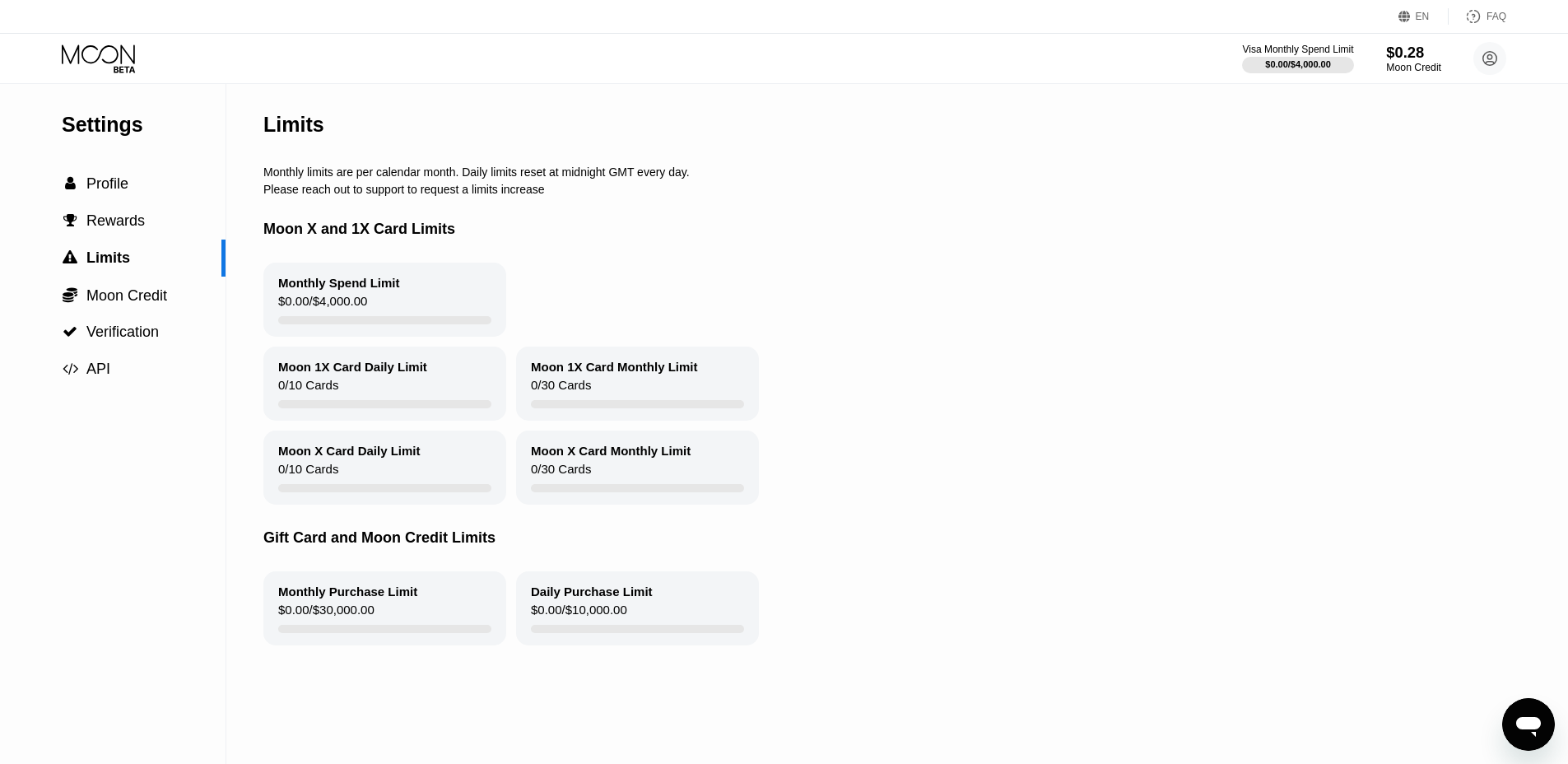
click at [1401, 59] on div "$0.28" at bounding box center [1413, 52] width 55 height 18
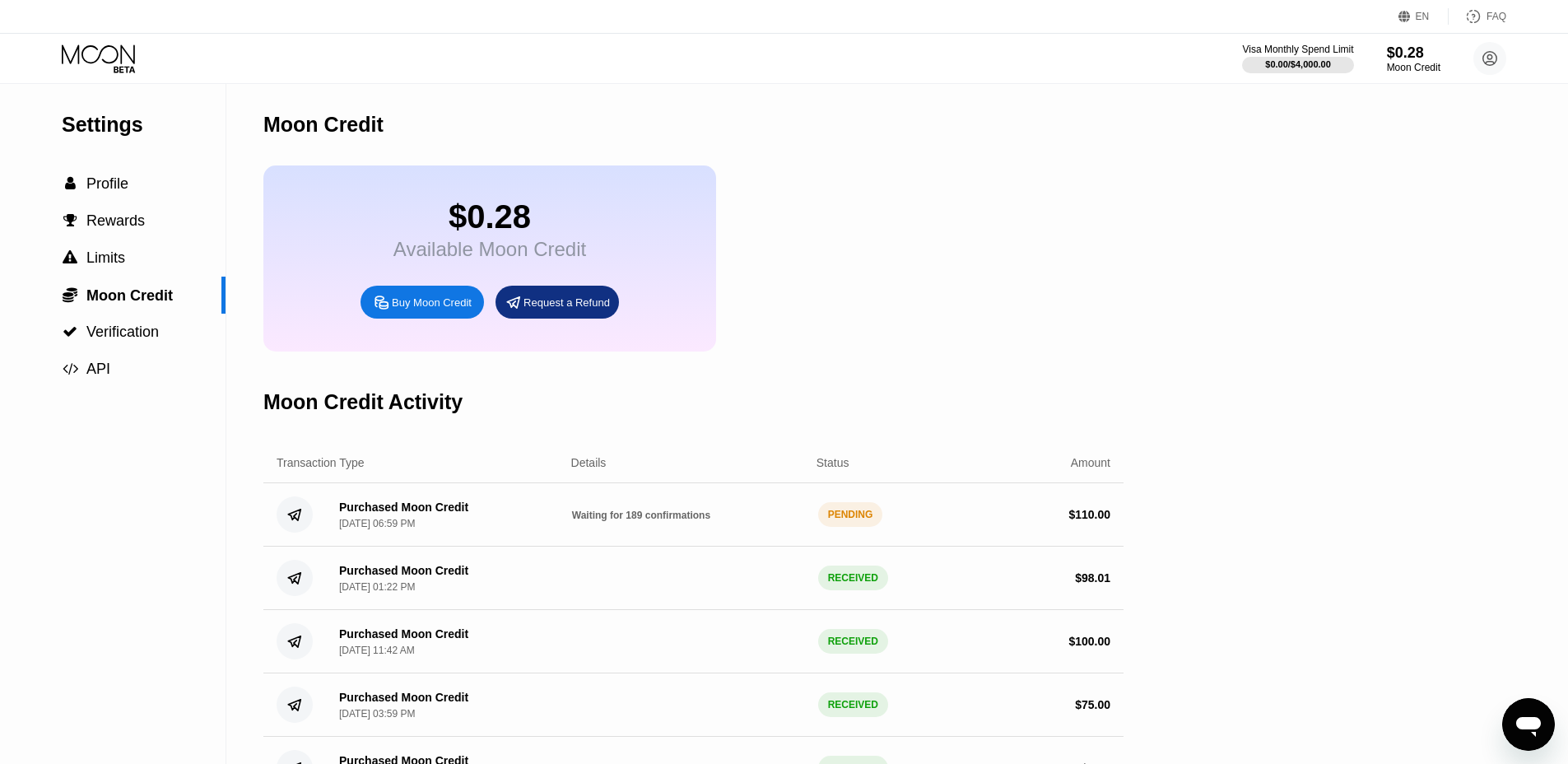
click at [1013, 247] on div "$0.28 Available Moon Credit Buy Moon Credit Request a Refund" at bounding box center [693, 258] width 860 height 186
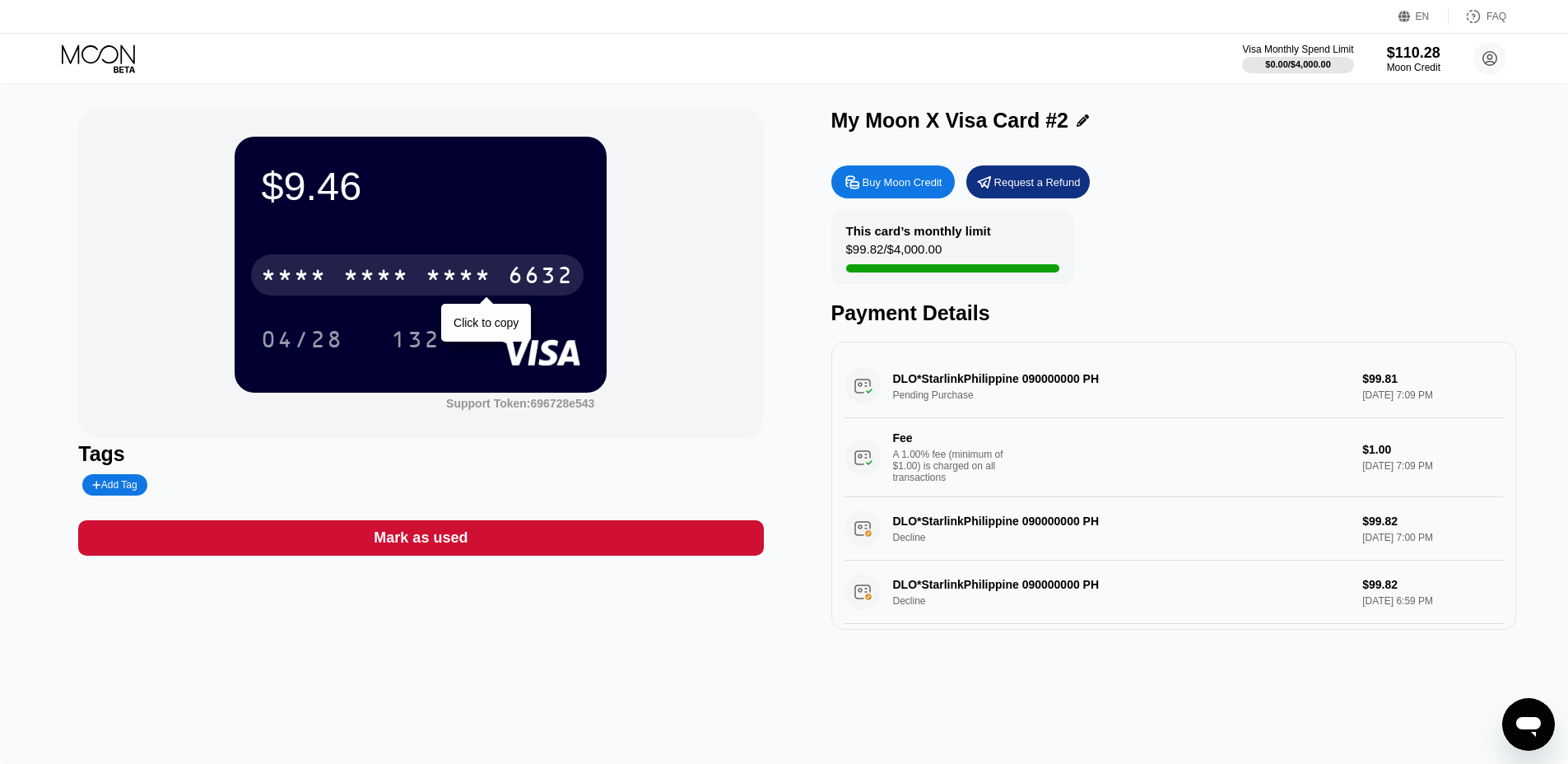
click at [327, 278] on div "* * * *" at bounding box center [293, 278] width 66 height 26
